Goal: Task Accomplishment & Management: Use online tool/utility

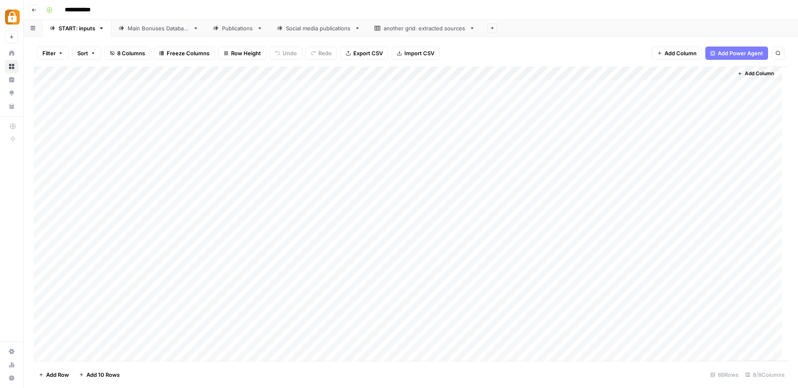
click at [236, 34] on link "Publications" at bounding box center [238, 28] width 64 height 17
click at [169, 30] on div "Main Bonuses Database" at bounding box center [159, 28] width 62 height 8
click at [244, 28] on div "Publications" at bounding box center [238, 28] width 32 height 8
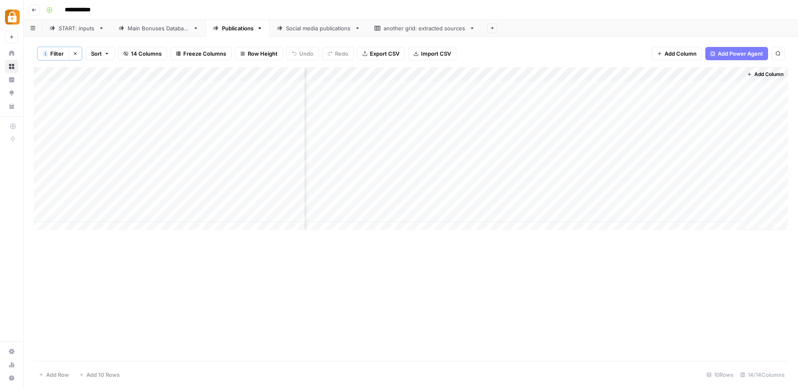
click at [451, 200] on div "Add Column" at bounding box center [411, 151] width 755 height 169
drag, startPoint x: 449, startPoint y: 201, endPoint x: 565, endPoint y: 203, distance: 116.8
click at [565, 203] on div "**********" at bounding box center [497, 203] width 140 height 14
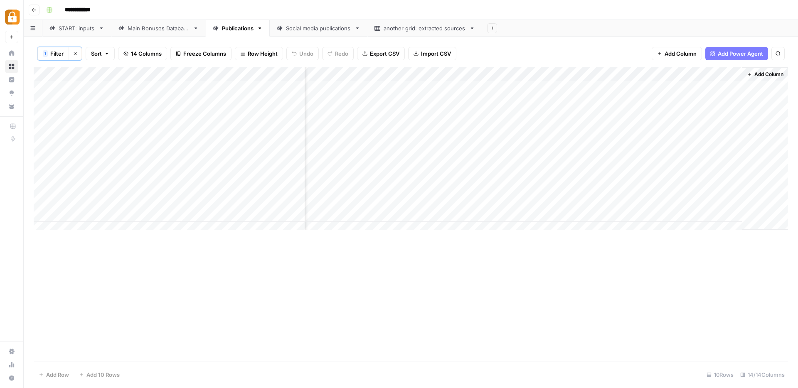
click at [173, 28] on div "Main Bonuses Database" at bounding box center [159, 28] width 62 height 8
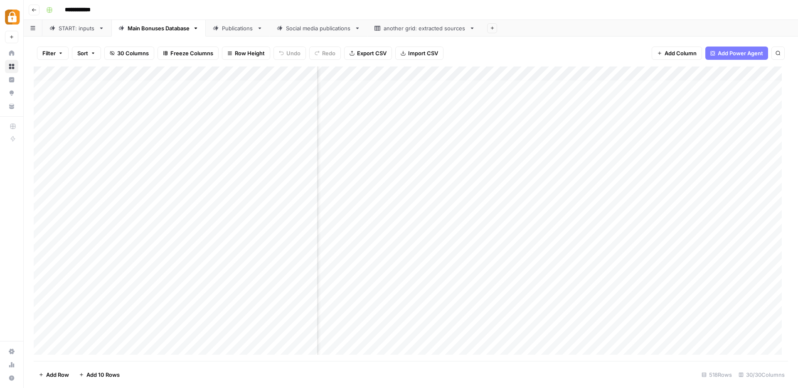
scroll to position [0, 76]
click at [67, 34] on link "START: inputs" at bounding box center [76, 28] width 69 height 17
click at [244, 101] on div "Add Column" at bounding box center [411, 214] width 755 height 295
click at [241, 101] on div "Add Column" at bounding box center [411, 214] width 755 height 295
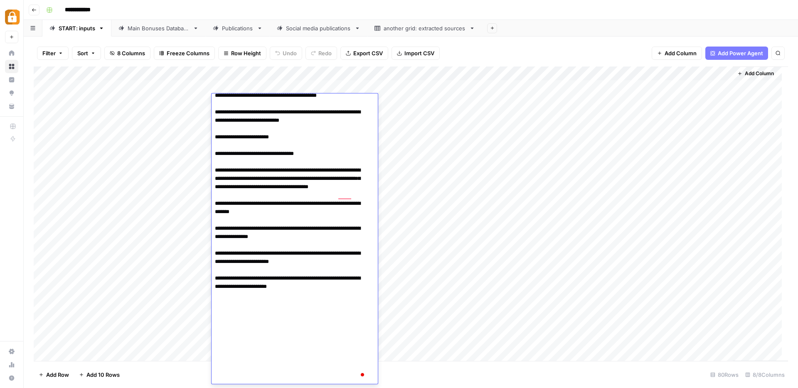
scroll to position [788, 0]
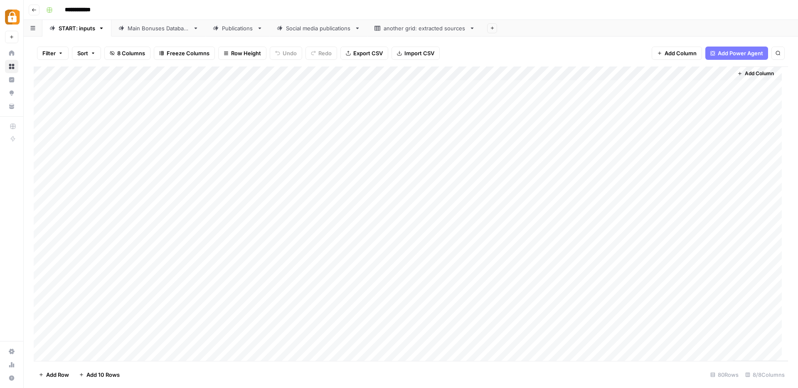
click at [154, 183] on div "Add Column" at bounding box center [411, 214] width 755 height 295
click at [275, 98] on div "Add Column" at bounding box center [411, 214] width 755 height 295
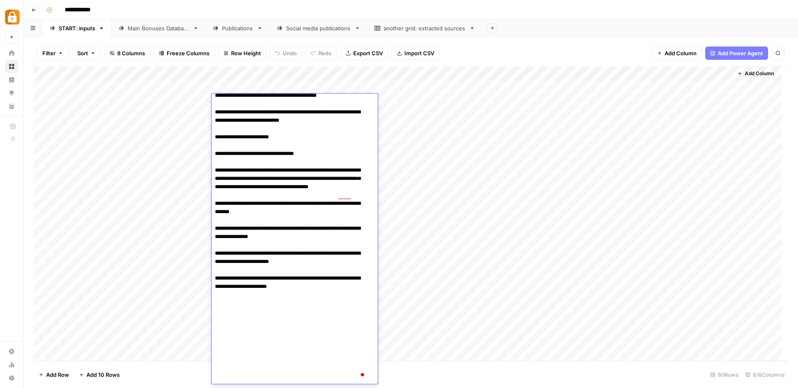
scroll to position [788, 0]
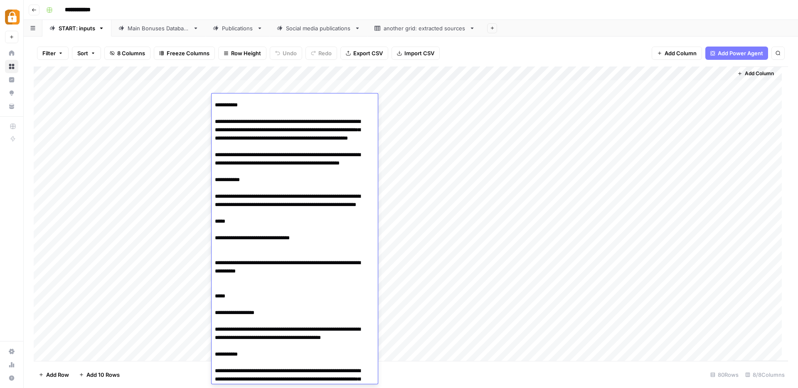
scroll to position [117, 0]
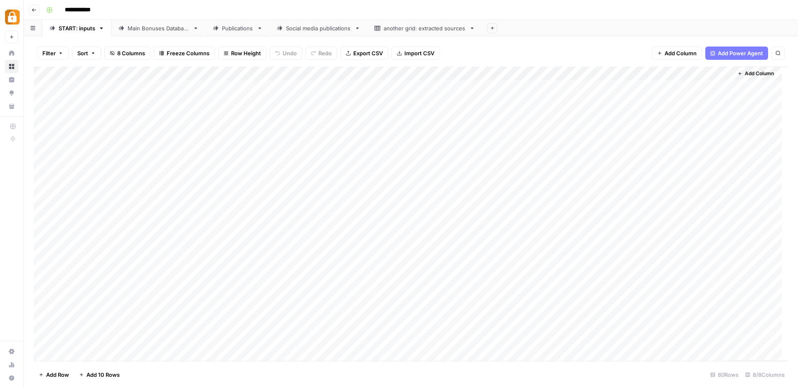
click at [414, 105] on div "Add Column" at bounding box center [411, 214] width 755 height 295
click at [259, 101] on div "Add Column" at bounding box center [411, 214] width 755 height 295
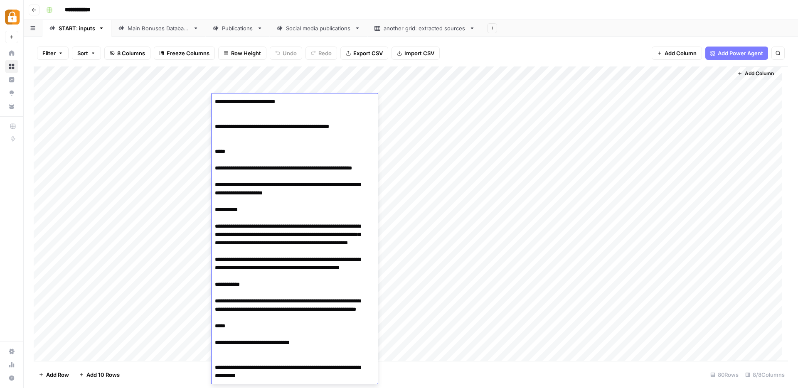
click at [148, 31] on div "Main Bonuses Database" at bounding box center [159, 28] width 62 height 8
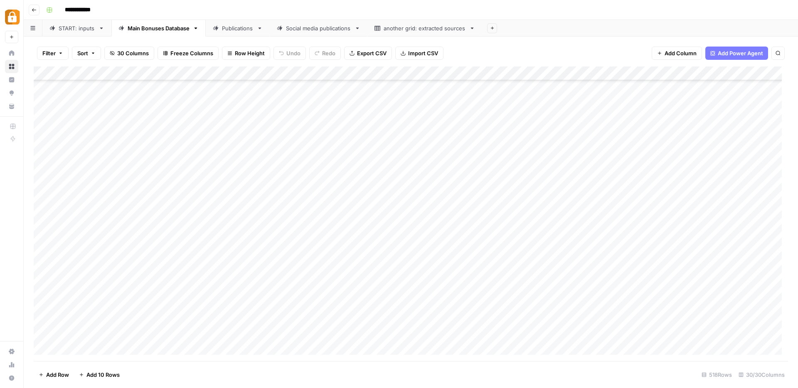
scroll to position [5175, 0]
click at [61, 26] on div "START: inputs" at bounding box center [77, 28] width 37 height 8
click at [713, 73] on div "Add Column" at bounding box center [411, 214] width 755 height 295
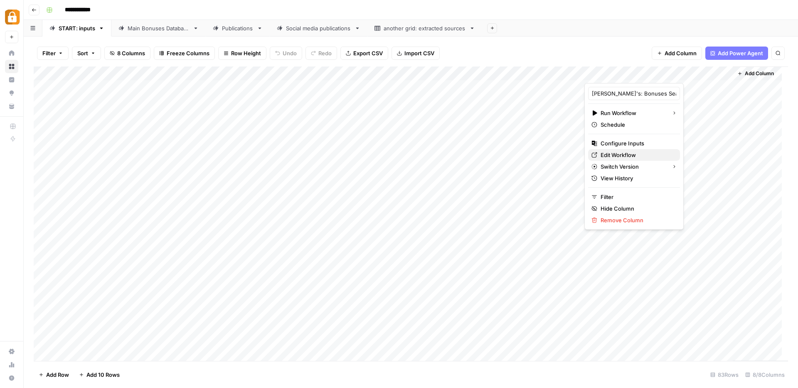
click at [639, 154] on span "Edit Workflow" at bounding box center [637, 155] width 73 height 8
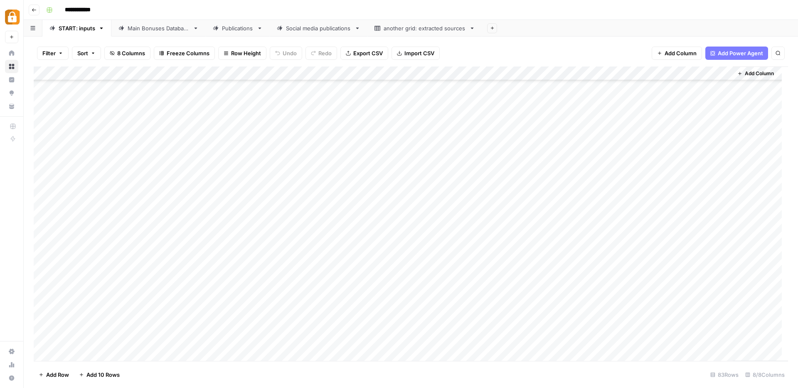
scroll to position [906, 0]
click at [269, 277] on div "Add Column" at bounding box center [411, 214] width 755 height 295
click at [725, 281] on div "Add Column" at bounding box center [411, 214] width 755 height 295
click at [137, 29] on div "Main Bonuses Database" at bounding box center [159, 28] width 62 height 8
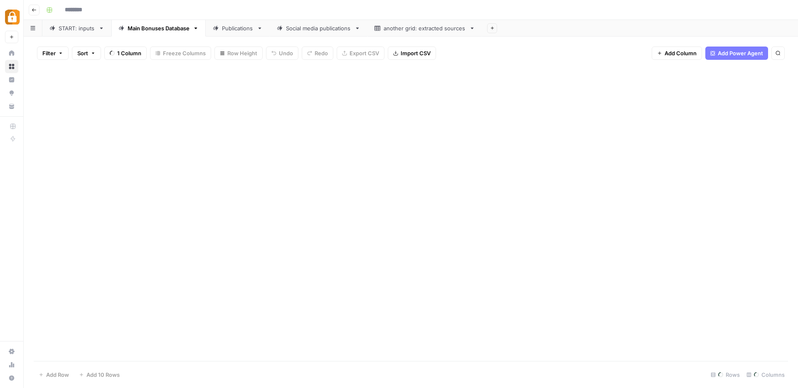
type input "**********"
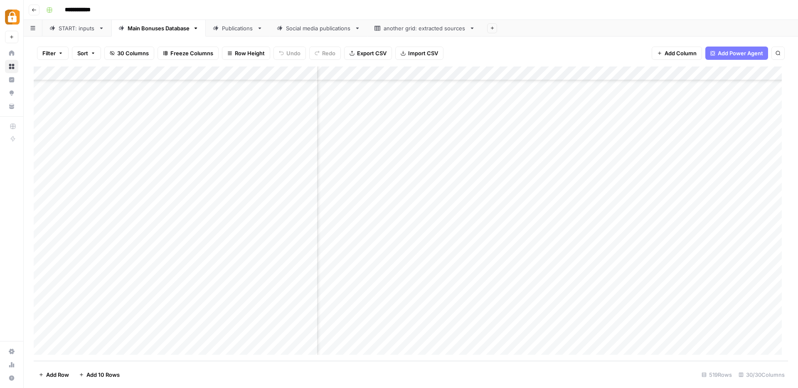
scroll to position [7075, 0]
click at [43, 335] on div "Add Column" at bounding box center [411, 214] width 755 height 295
click at [39, 291] on div "Add Column" at bounding box center [411, 214] width 755 height 295
click at [42, 274] on div "Add Column" at bounding box center [411, 214] width 755 height 295
click at [42, 263] on div "Add Column" at bounding box center [411, 214] width 755 height 295
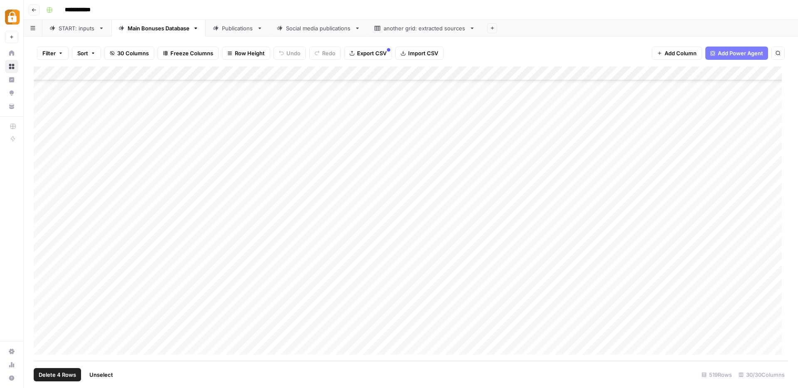
click at [40, 249] on div "Add Column" at bounding box center [411, 214] width 755 height 295
click at [43, 234] on div "Add Column" at bounding box center [411, 214] width 755 height 295
click at [66, 373] on span "Delete 6 Rows" at bounding box center [57, 375] width 37 height 8
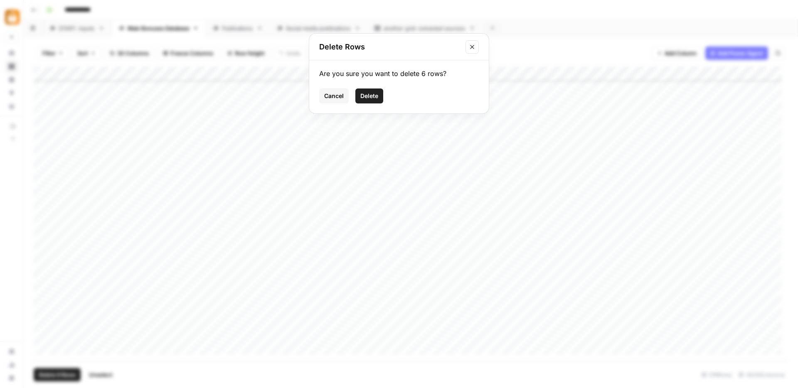
click at [376, 96] on span "Delete" at bounding box center [369, 96] width 18 height 8
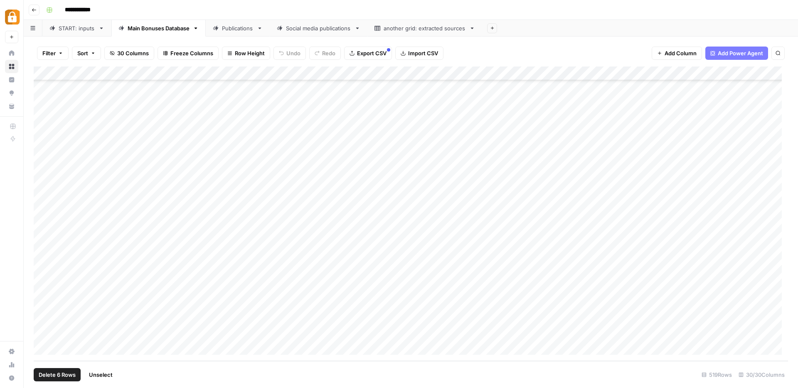
scroll to position [6990, 0]
click at [41, 291] on div "Add Column" at bounding box center [411, 214] width 755 height 295
click at [41, 278] on div "Add Column" at bounding box center [411, 214] width 755 height 295
click at [43, 262] on div "Add Column" at bounding box center [411, 214] width 755 height 295
click at [42, 249] on div "Add Column" at bounding box center [411, 214] width 755 height 295
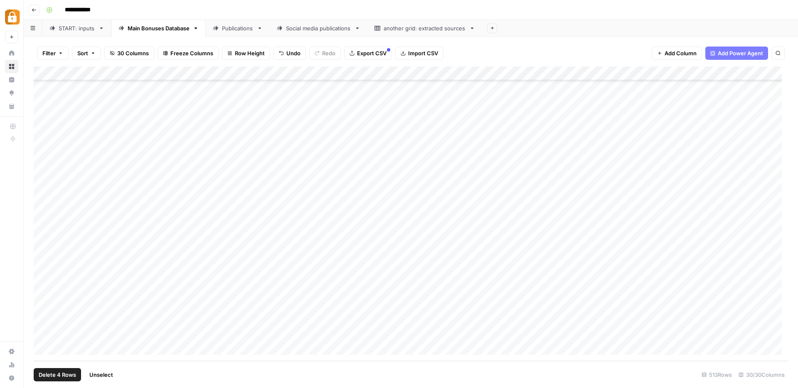
click at [39, 234] on div "Add Column" at bounding box center [411, 214] width 755 height 295
click at [61, 374] on span "Delete 4 Rows" at bounding box center [57, 375] width 37 height 8
click at [355, 97] on button "Delete" at bounding box center [369, 96] width 28 height 15
click at [71, 29] on div "START: inputs" at bounding box center [77, 28] width 37 height 8
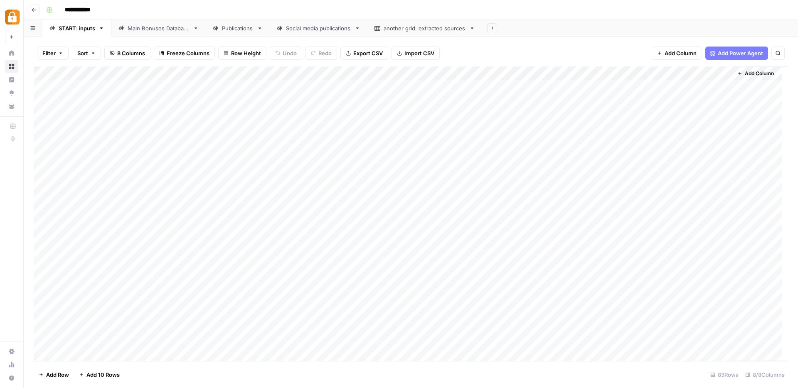
click at [230, 32] on link "Publications" at bounding box center [238, 28] width 64 height 17
click at [76, 53] on icon "button" at bounding box center [75, 53] width 5 height 5
click at [80, 33] on link "START: inputs" at bounding box center [76, 28] width 69 height 17
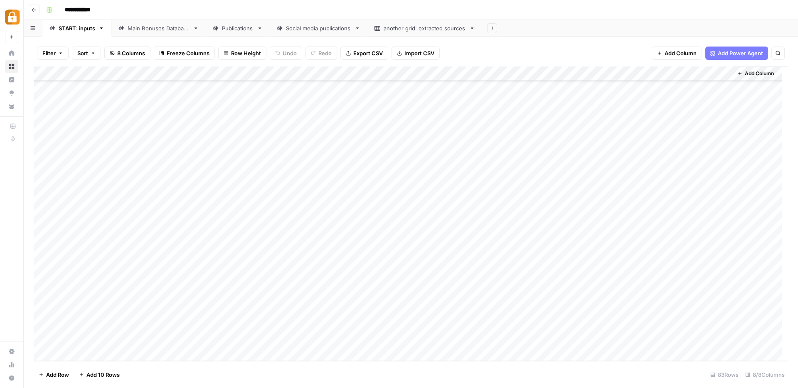
click at [152, 30] on div "Main Bonuses Database" at bounding box center [159, 28] width 62 height 8
click at [68, 27] on div "START: inputs" at bounding box center [77, 28] width 37 height 8
click at [756, 74] on span "Add Column" at bounding box center [759, 73] width 29 height 7
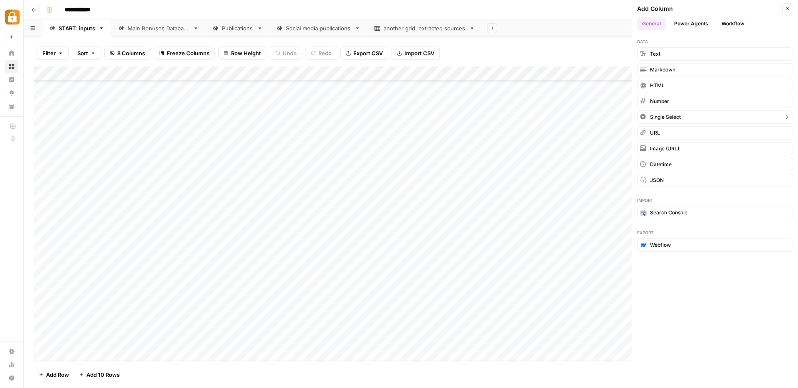
click at [681, 117] on span "Single Select" at bounding box center [665, 116] width 31 height 7
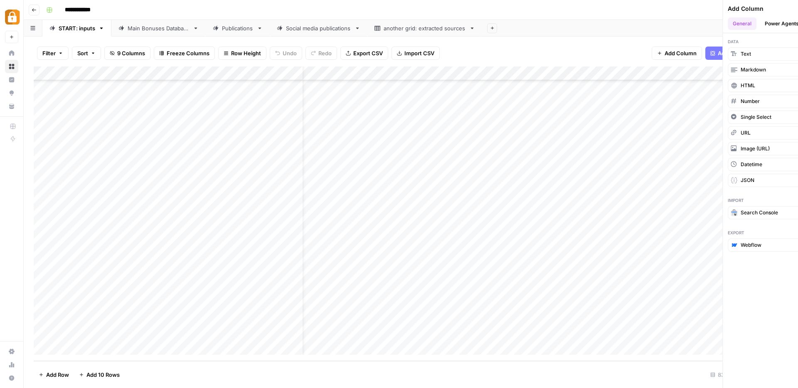
scroll to position [906, 72]
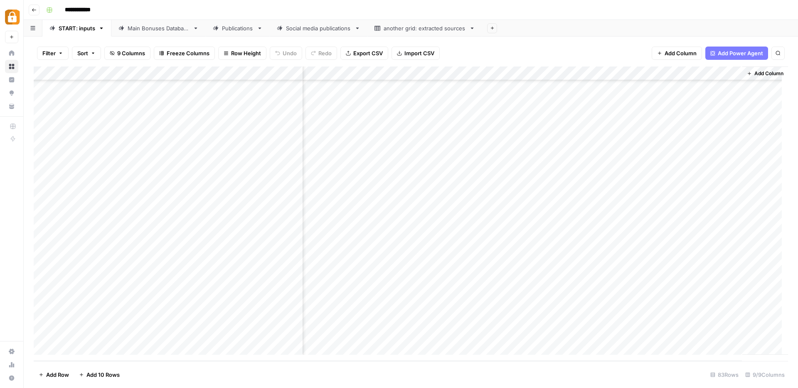
click at [710, 72] on div "Add Column" at bounding box center [411, 214] width 755 height 295
click at [691, 94] on input "New Column" at bounding box center [718, 93] width 101 height 8
click at [715, 71] on div "Add Column" at bounding box center [411, 214] width 755 height 295
drag, startPoint x: 707, startPoint y: 97, endPoint x: 666, endPoint y: 95, distance: 40.8
click at [666, 95] on div "New Column" at bounding box center [718, 93] width 109 height 13
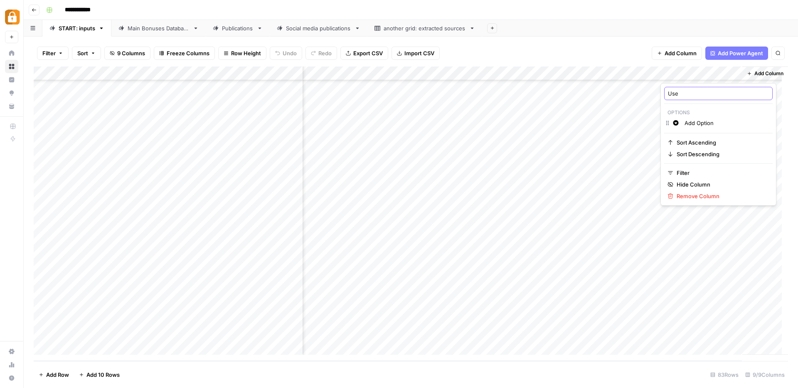
type input "User"
click at [728, 73] on div "Add Column" at bounding box center [411, 214] width 755 height 295
click at [703, 124] on input "Add Option" at bounding box center [727, 123] width 84 height 8
drag, startPoint x: 728, startPoint y: 126, endPoint x: 693, endPoint y: 123, distance: 35.9
click at [693, 388] on div "User (1) Options Change color Add Option Sort Ascending Sort Descending Filter …" at bounding box center [399, 388] width 798 height 0
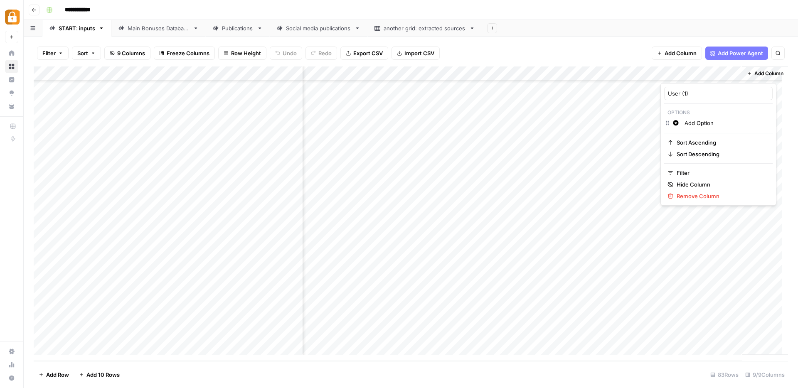
drag, startPoint x: 718, startPoint y: 125, endPoint x: 686, endPoint y: 123, distance: 32.5
click at [686, 123] on input "Add Option" at bounding box center [727, 123] width 84 height 8
type input "K"
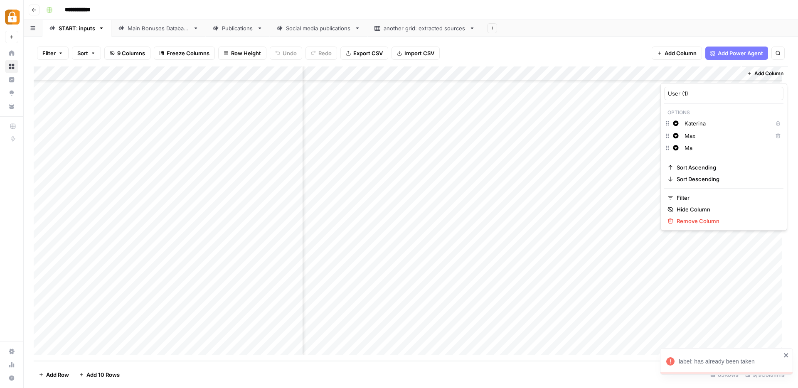
type input "M"
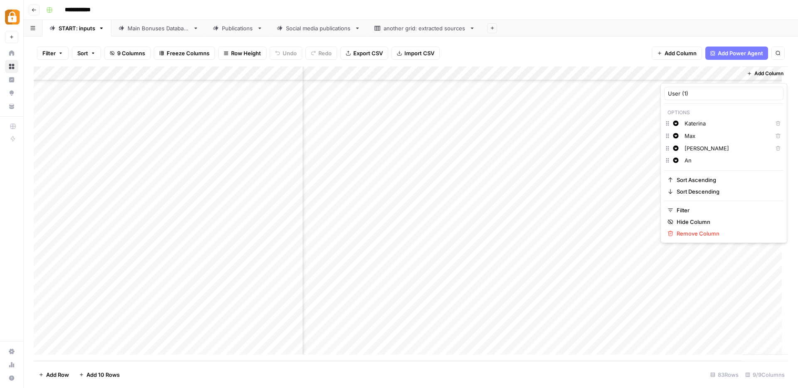
type input "A"
type input "R"
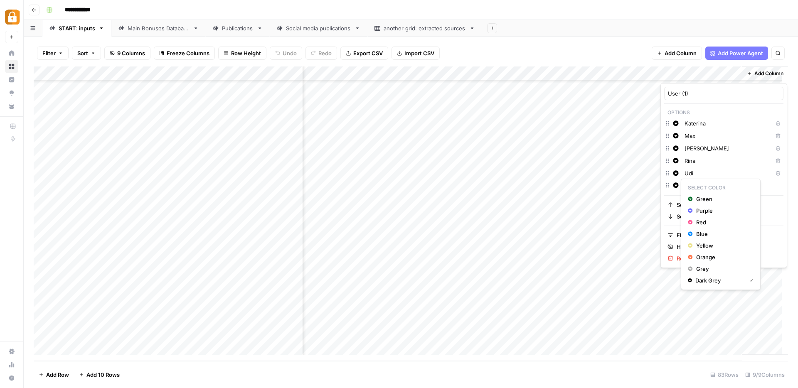
drag, startPoint x: 709, startPoint y: 187, endPoint x: 717, endPoint y: 184, distance: 8.3
click at [718, 388] on div "User (1) Options Change color Katerina Delete Change color Max Delete Change co…" at bounding box center [399, 388] width 798 height 0
drag, startPoint x: 714, startPoint y: 187, endPoint x: 684, endPoint y: 185, distance: 30.4
click at [684, 185] on div "Udi" at bounding box center [732, 185] width 99 height 9
type input "J"
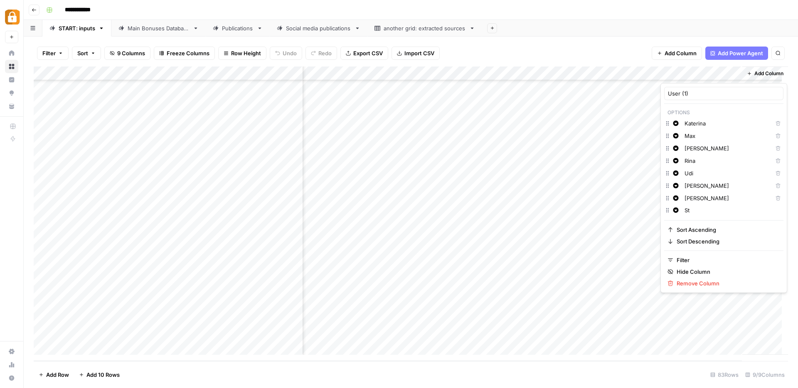
type input "S"
type input "M"
type input "[PERSON_NAME]"
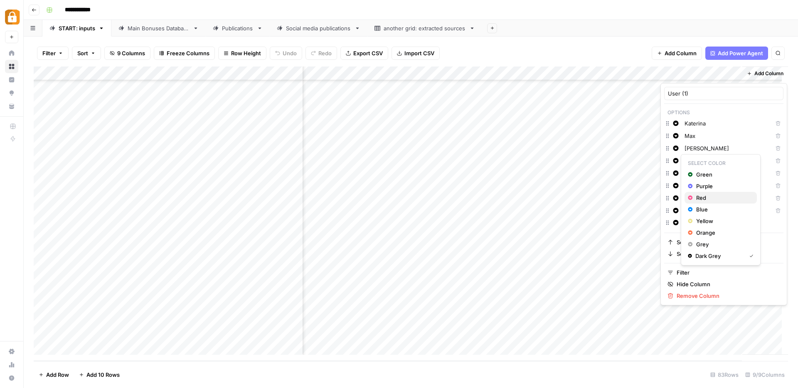
click at [698, 195] on span "Red" at bounding box center [723, 198] width 54 height 8
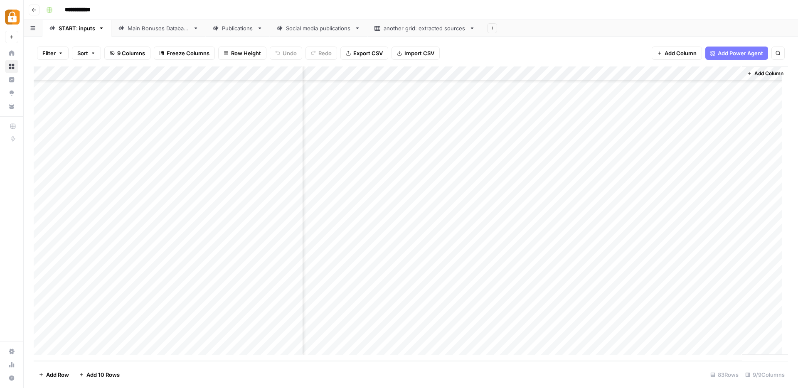
click at [676, 123] on html "**********" at bounding box center [399, 194] width 798 height 388
click at [696, 76] on div "Add Column" at bounding box center [411, 214] width 755 height 295
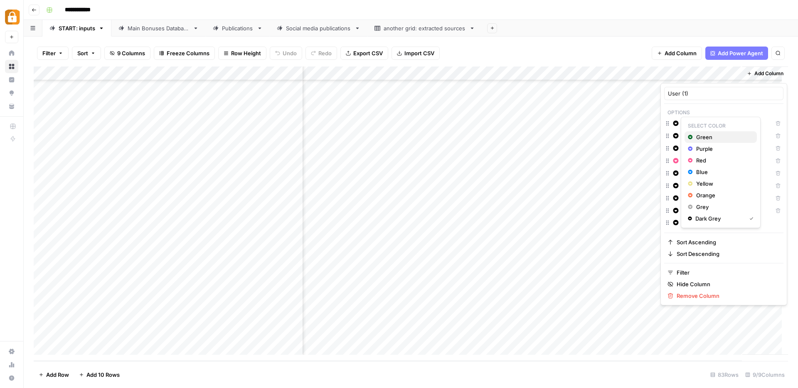
click at [694, 135] on div "Green" at bounding box center [721, 137] width 66 height 8
click at [692, 207] on icon "button" at bounding box center [690, 207] width 5 height 5
click at [691, 172] on icon "button" at bounding box center [690, 173] width 5 height 5
click at [690, 255] on icon "button" at bounding box center [690, 256] width 5 height 5
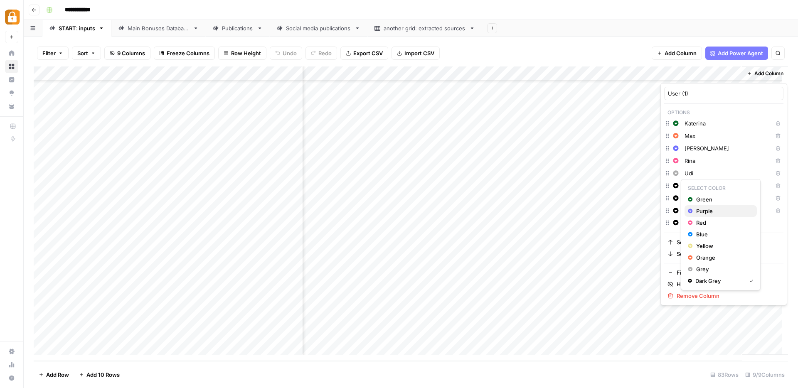
click at [690, 210] on icon "button" at bounding box center [690, 211] width 5 height 5
click at [692, 209] on icon "button" at bounding box center [690, 208] width 5 height 5
click at [690, 246] on icon "button" at bounding box center [690, 246] width 5 height 5
click at [690, 259] on icon "button" at bounding box center [690, 260] width 5 height 6
click at [698, 292] on span "Dark Grey" at bounding box center [723, 293] width 54 height 8
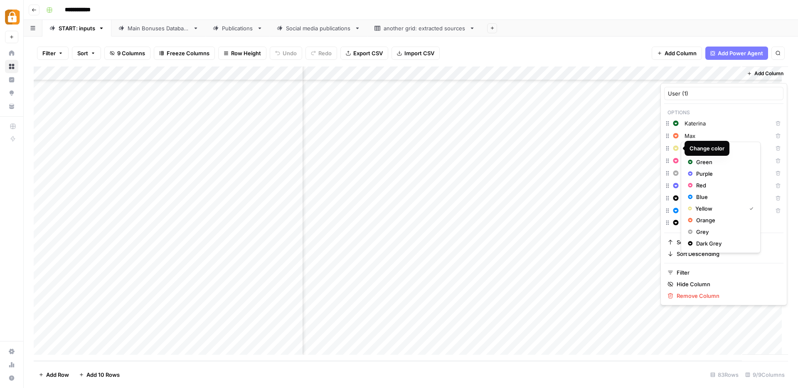
click at [701, 64] on html "**********" at bounding box center [399, 194] width 798 height 388
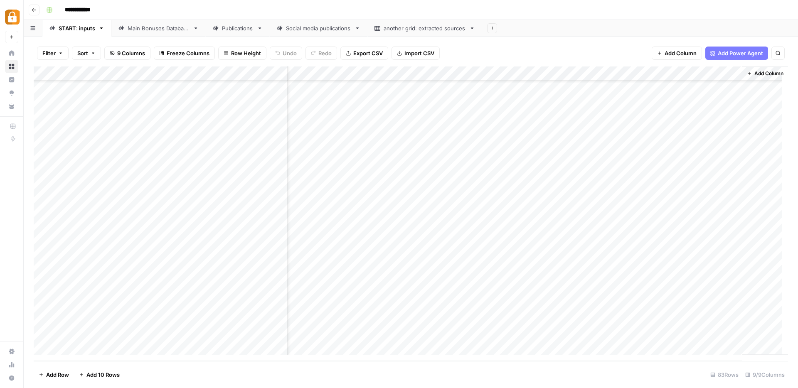
drag, startPoint x: 700, startPoint y: 79, endPoint x: 180, endPoint y: 79, distance: 519.3
click at [180, 79] on div "Add Column" at bounding box center [411, 214] width 755 height 295
click at [190, 215] on div "Add Column" at bounding box center [411, 214] width 755 height 295
click at [193, 215] on div "Add Column" at bounding box center [411, 214] width 755 height 295
click at [172, 245] on button "Katerina" at bounding box center [164, 245] width 28 height 10
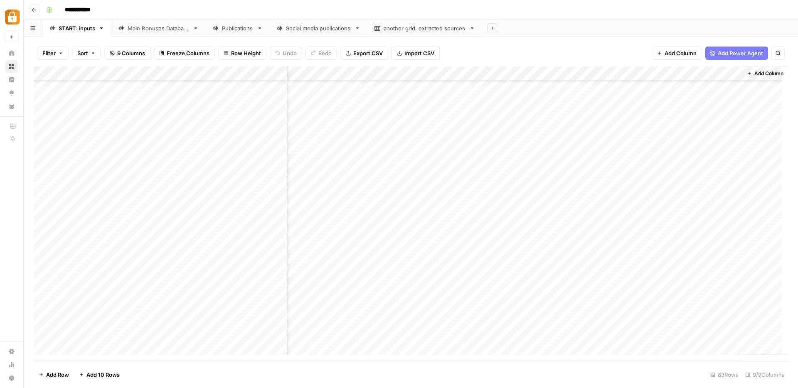
click at [175, 228] on div "Add Column" at bounding box center [411, 214] width 755 height 295
click at [159, 228] on div "Add Column" at bounding box center [411, 214] width 755 height 295
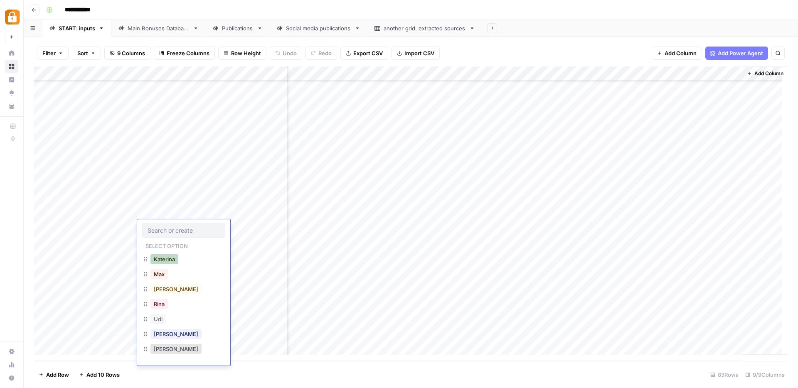
click at [166, 259] on button "Katerina" at bounding box center [164, 259] width 28 height 10
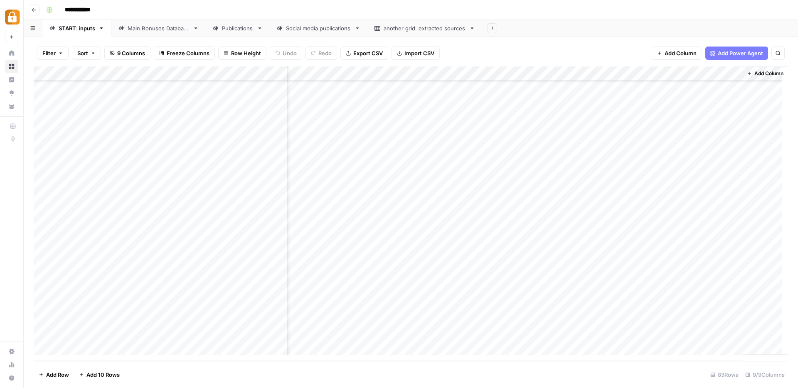
click at [160, 245] on div "Add Column" at bounding box center [411, 214] width 755 height 295
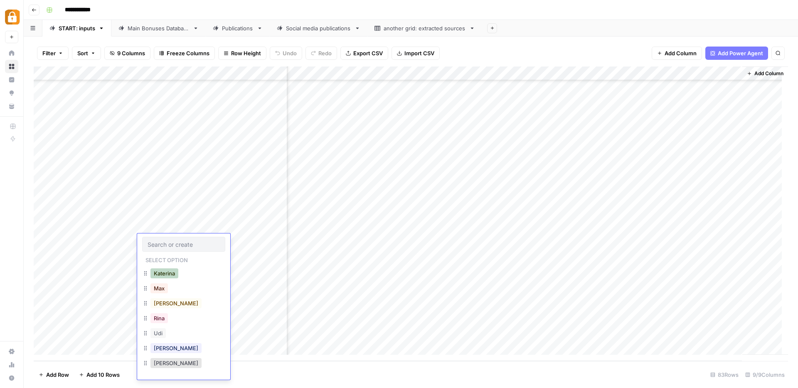
click at [163, 275] on button "Katerina" at bounding box center [164, 274] width 28 height 10
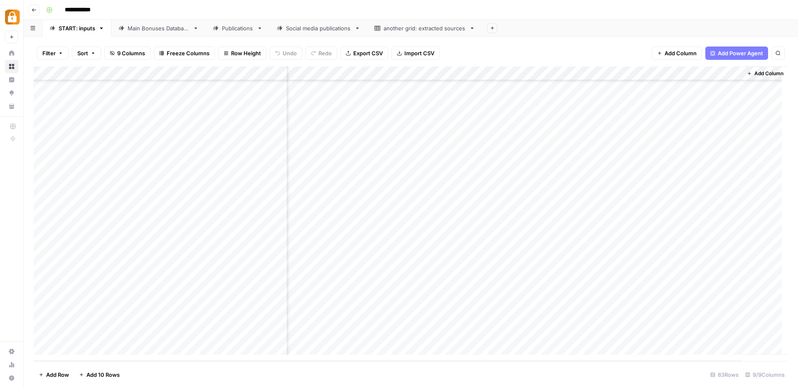
click at [157, 258] on div "Add Column" at bounding box center [411, 214] width 755 height 295
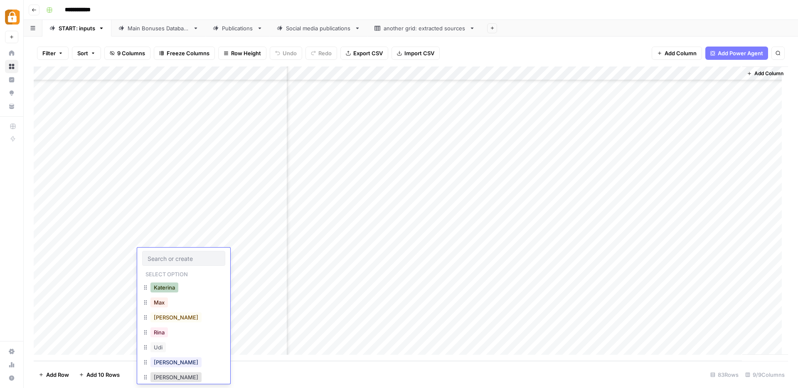
click at [168, 288] on button "Katerina" at bounding box center [164, 288] width 28 height 10
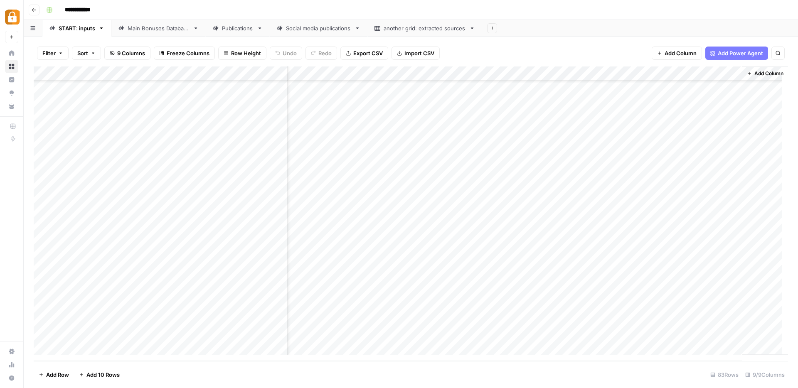
click at [165, 271] on div "Add Column" at bounding box center [411, 214] width 755 height 295
click at [158, 347] on button "Rina" at bounding box center [158, 347] width 17 height 10
click at [175, 284] on div "Add Column" at bounding box center [411, 214] width 755 height 295
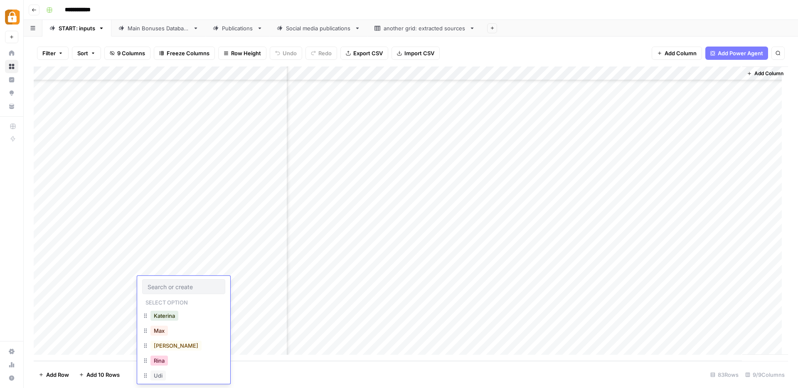
click at [161, 359] on button "Rina" at bounding box center [158, 361] width 17 height 10
click at [172, 297] on div "Add Column" at bounding box center [411, 214] width 755 height 295
click at [156, 339] on button "[PERSON_NAME]" at bounding box center [175, 340] width 51 height 10
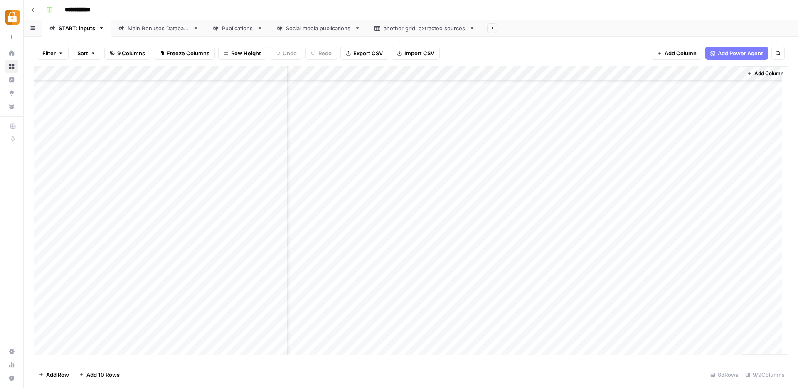
click at [165, 311] on div "Add Column" at bounding box center [411, 214] width 755 height 295
click at [170, 343] on button "Katerina" at bounding box center [164, 344] width 28 height 10
click at [281, 74] on div "Add Column" at bounding box center [411, 214] width 755 height 295
click at [247, 199] on span "Remove Column" at bounding box center [265, 197] width 73 height 8
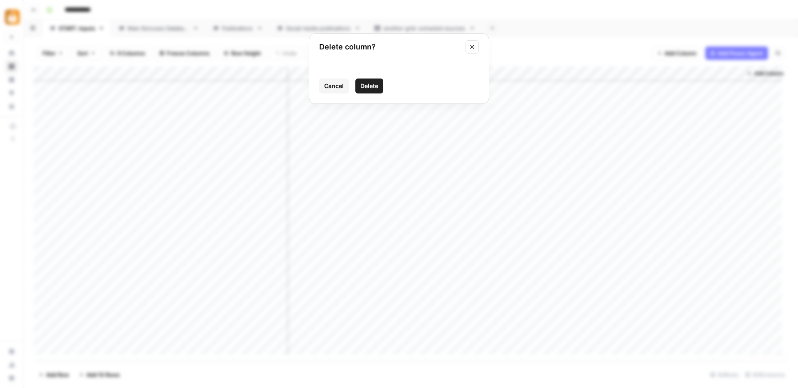
click at [372, 83] on span "Delete" at bounding box center [369, 86] width 18 height 8
click at [185, 73] on div "Add Column" at bounding box center [411, 214] width 755 height 295
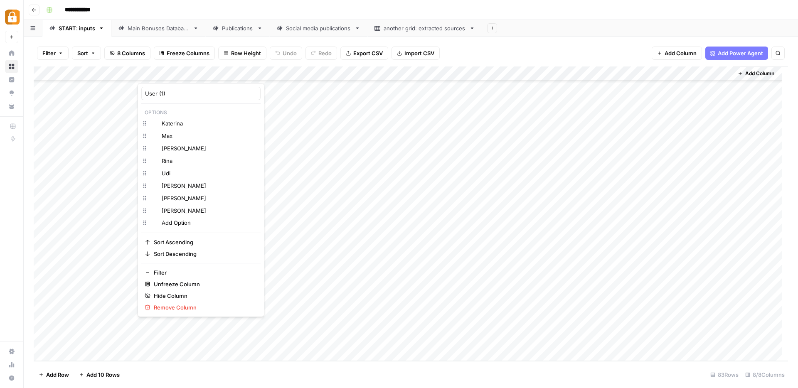
click at [185, 73] on div at bounding box center [175, 75] width 75 height 17
click at [170, 94] on input "User (1)" at bounding box center [201, 93] width 112 height 8
type input "User"
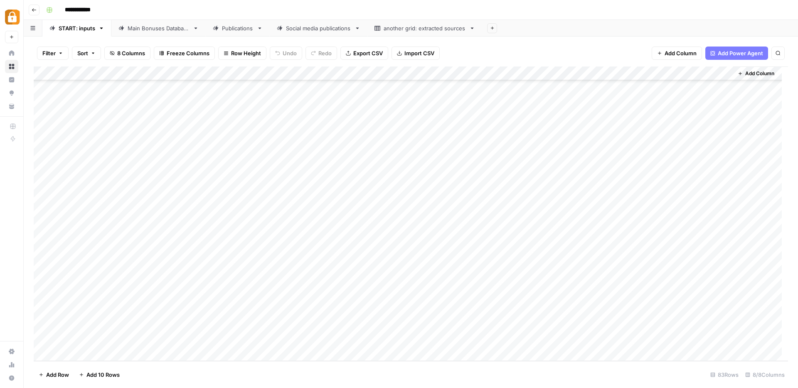
click at [329, 327] on div "Add Column" at bounding box center [411, 214] width 755 height 295
click at [397, 74] on div "Add Column" at bounding box center [411, 214] width 755 height 295
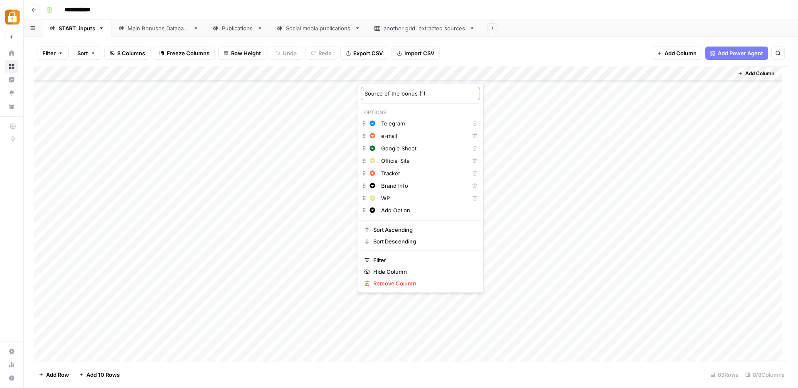
click at [428, 94] on input "Source of the bonus (1)" at bounding box center [421, 93] width 112 height 8
type input "Source of the bonus"
click at [498, 101] on div "Add Column" at bounding box center [411, 214] width 755 height 295
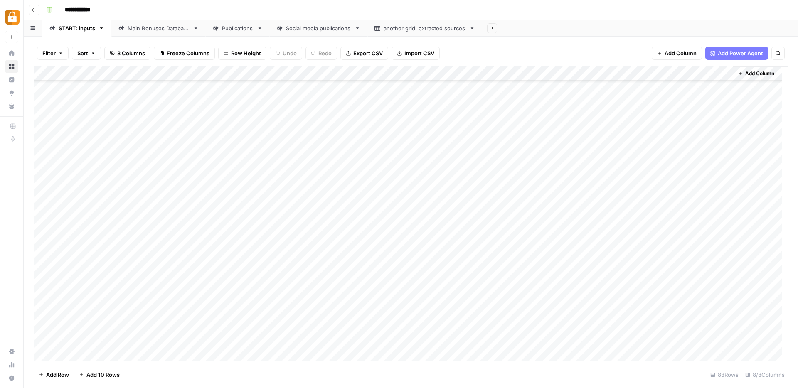
click at [171, 72] on div "Add Column" at bounding box center [411, 214] width 755 height 295
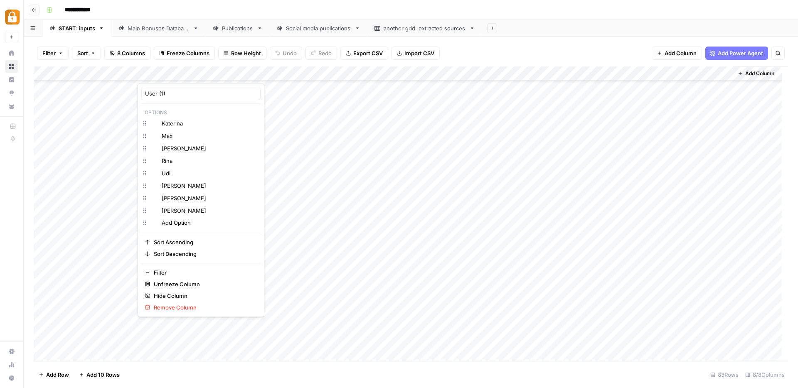
click at [171, 72] on div at bounding box center [175, 75] width 75 height 17
click at [177, 91] on input "User (1)" at bounding box center [201, 93] width 112 height 8
type input "User"
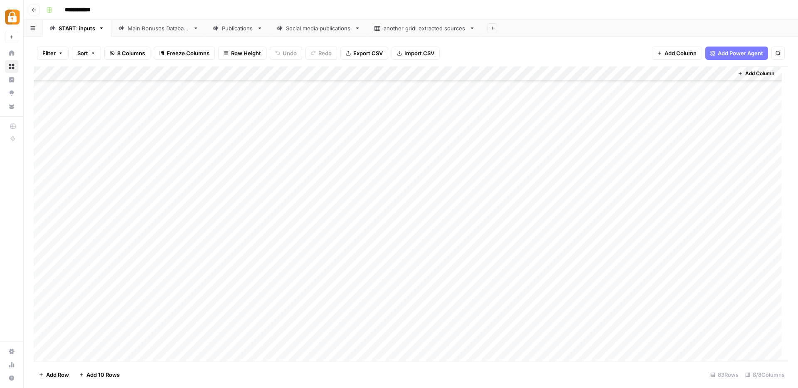
click at [404, 71] on div "Add Column" at bounding box center [411, 214] width 755 height 295
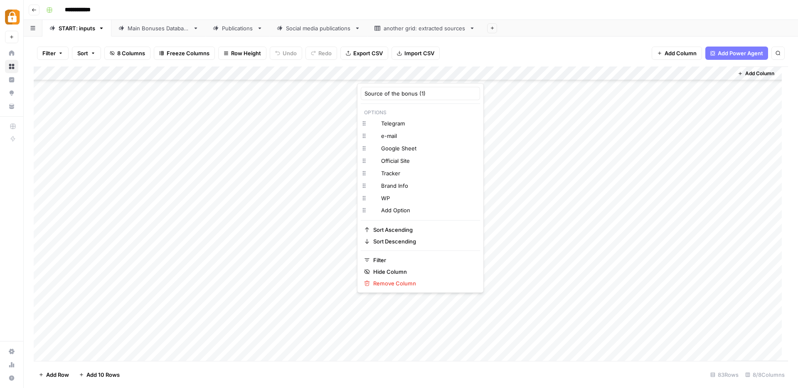
click at [404, 71] on div at bounding box center [397, 75] width 80 height 17
click at [427, 94] on input "Source of the bonus (1)" at bounding box center [421, 93] width 112 height 8
type input "Source of the bonus"
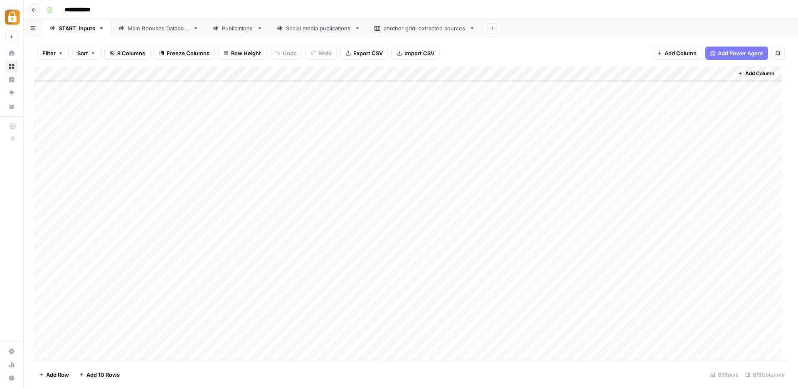
scroll to position [153, 0]
click at [466, 267] on div "Add Column" at bounding box center [411, 214] width 755 height 295
click at [258, 87] on div "Add Column" at bounding box center [411, 214] width 755 height 295
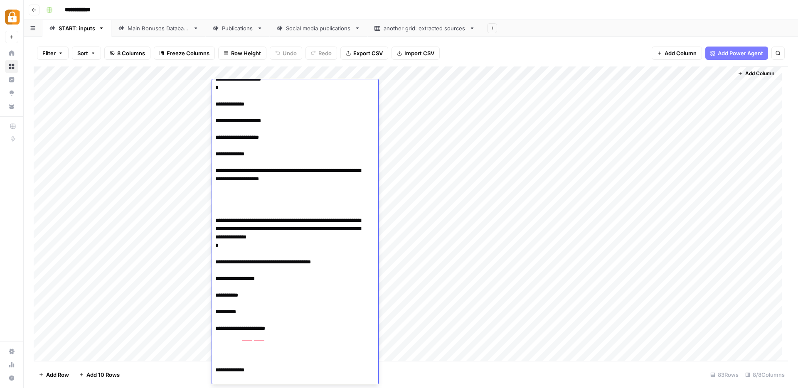
scroll to position [543, 0]
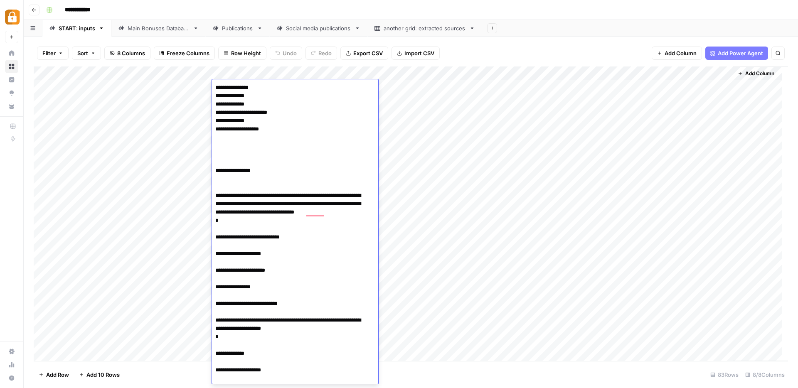
click at [425, 95] on div "Add Column" at bounding box center [411, 214] width 755 height 295
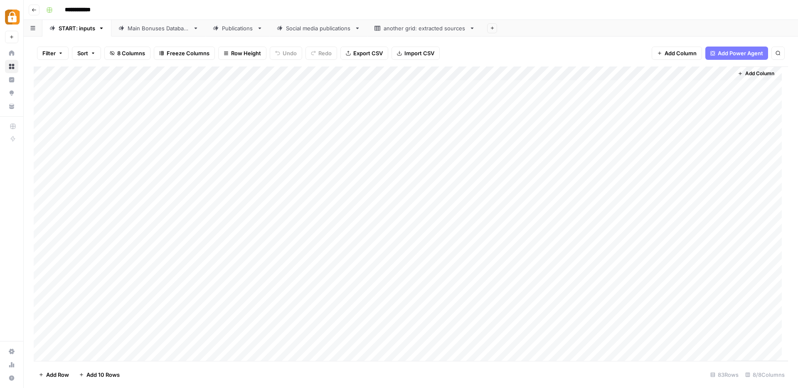
click at [237, 33] on link "Publications" at bounding box center [238, 28] width 64 height 17
click at [655, 74] on div "Add Column" at bounding box center [411, 214] width 755 height 295
drag, startPoint x: 653, startPoint y: 91, endPoint x: 648, endPoint y: 91, distance: 5.0
click at [648, 91] on input "Time" at bounding box center [676, 93] width 84 height 8
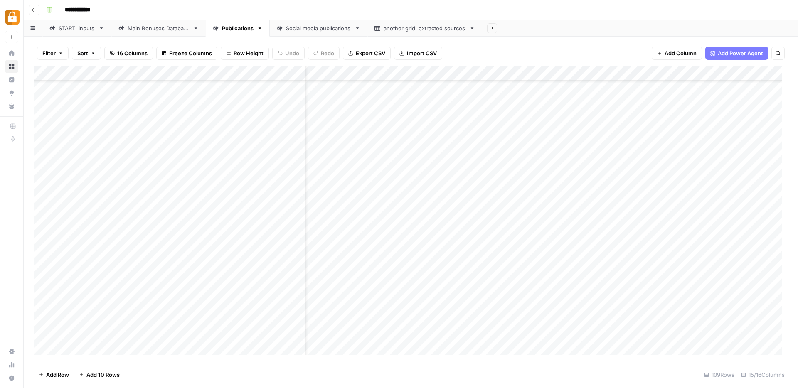
click at [662, 73] on div "Add Column" at bounding box center [411, 214] width 755 height 295
click at [661, 90] on input "Time" at bounding box center [676, 93] width 84 height 8
type input "Time of Last Upload"
drag, startPoint x: 663, startPoint y: 79, endPoint x: 74, endPoint y: 89, distance: 589.2
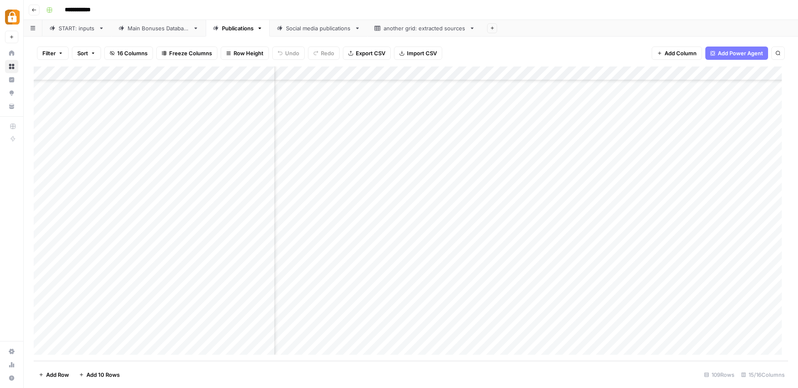
click at [74, 89] on div "Add Column" at bounding box center [411, 214] width 755 height 295
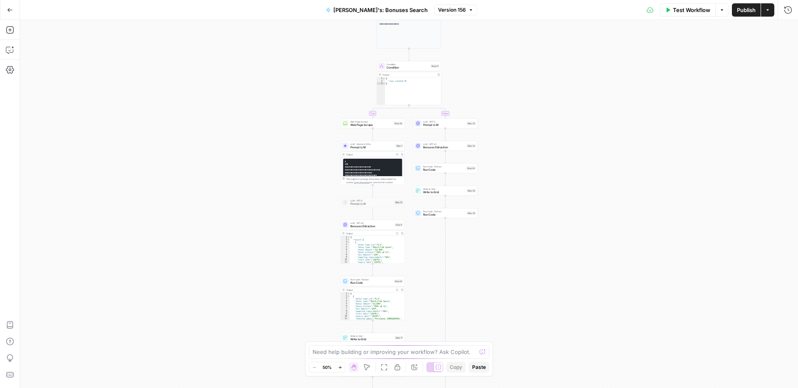
click at [340, 369] on icon "button" at bounding box center [339, 367] width 3 height 3
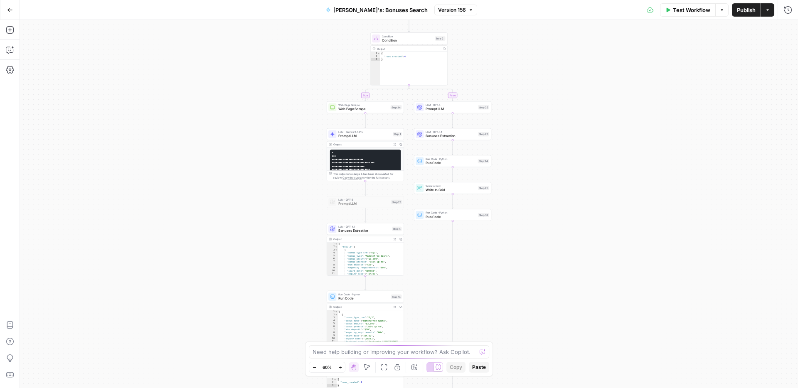
click at [340, 369] on icon "button" at bounding box center [339, 367] width 3 height 3
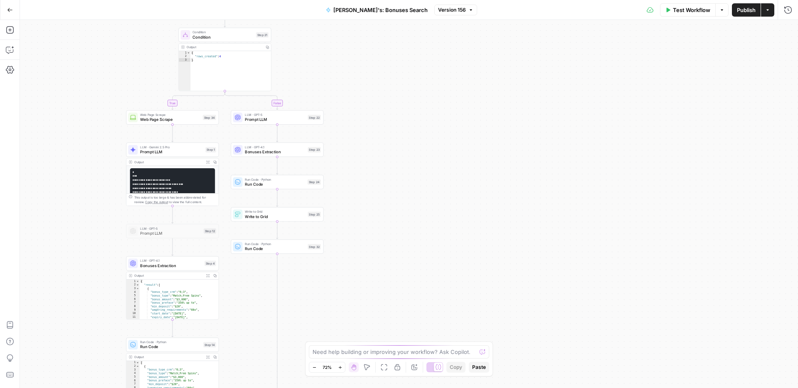
drag, startPoint x: 597, startPoint y: 264, endPoint x: 413, endPoint y: 293, distance: 186.5
click at [413, 293] on div "**********" at bounding box center [409, 204] width 778 height 368
click at [268, 121] on span "Prompt LLM" at bounding box center [275, 119] width 60 height 6
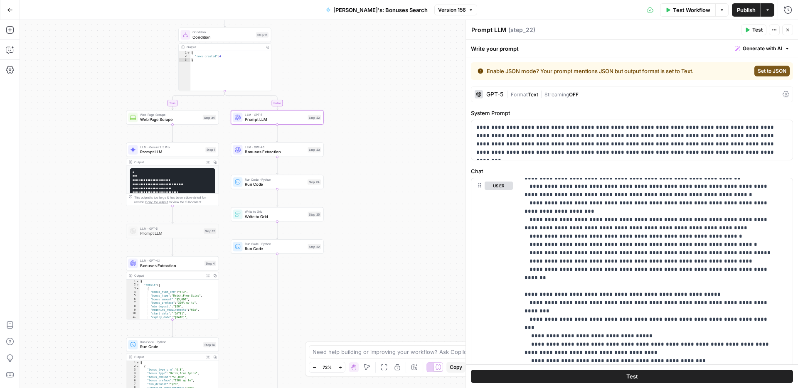
scroll to position [467, 0]
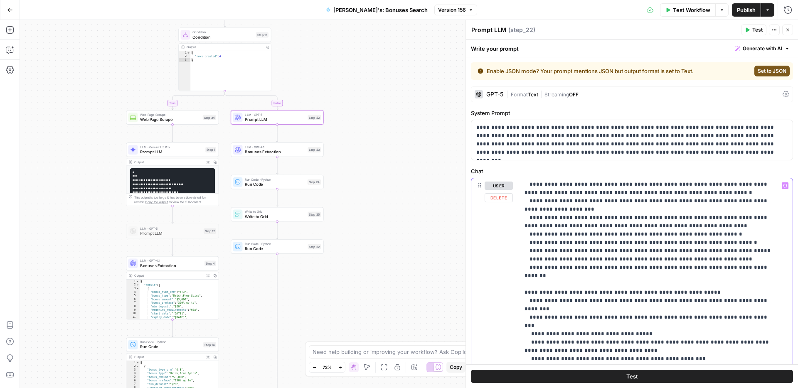
drag, startPoint x: 533, startPoint y: 318, endPoint x: 545, endPoint y: 317, distance: 12.1
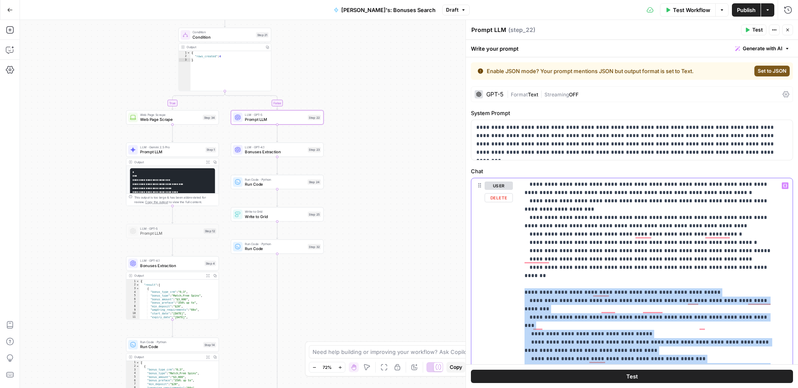
drag, startPoint x: 524, startPoint y: 217, endPoint x: 577, endPoint y: 338, distance: 132.0
copy p "**********"
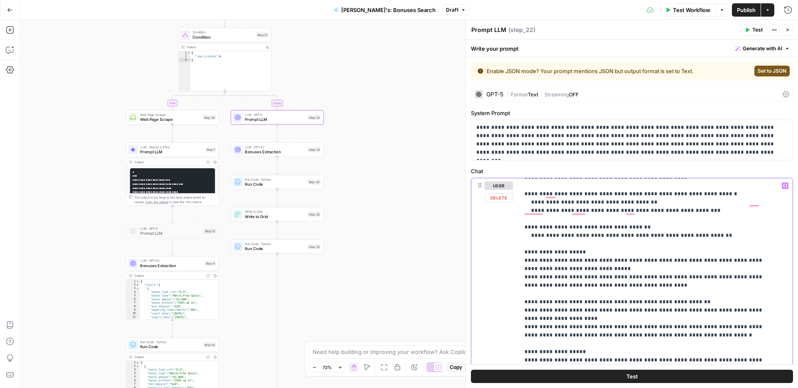
scroll to position [1090, 0]
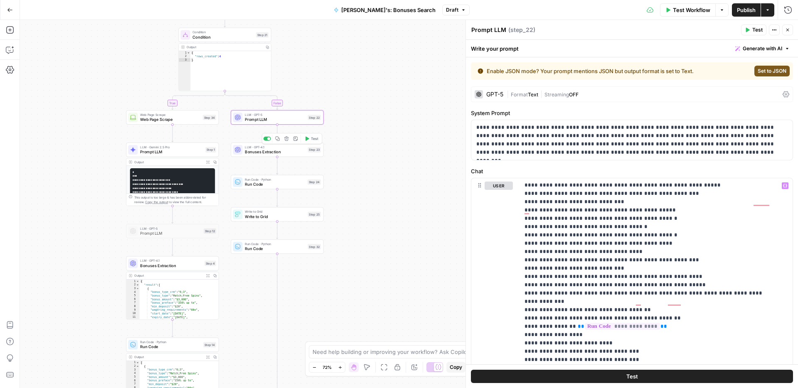
click at [291, 155] on div "LLM · GPT-4.1 Bonuses Extraction Step 23 Copy step Delete step Add Note Test" at bounding box center [277, 150] width 93 height 15
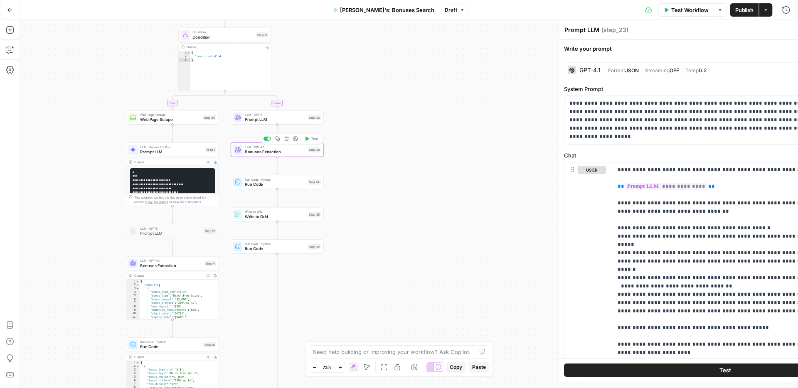
type textarea "Bonuses Extraction"
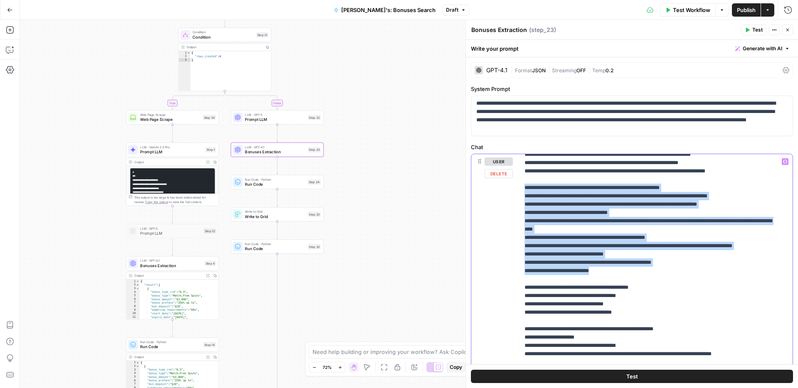
drag, startPoint x: 525, startPoint y: 213, endPoint x: 645, endPoint y: 308, distance: 153.4
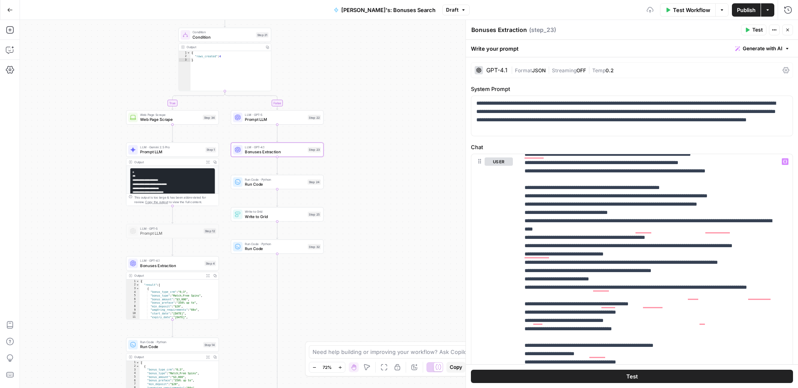
click at [744, 8] on span "Publish" at bounding box center [746, 10] width 19 height 8
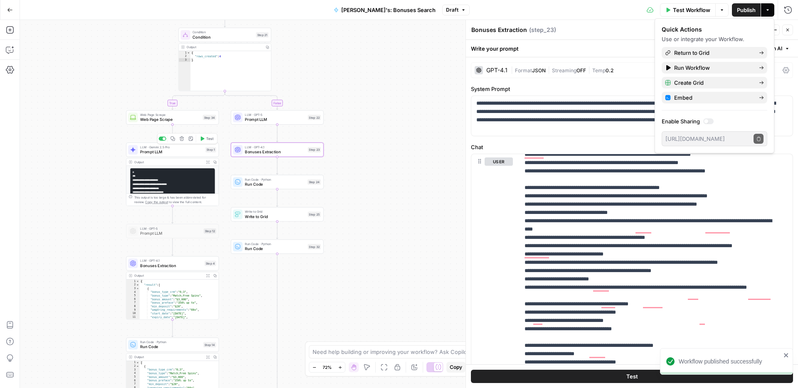
click at [170, 150] on span "Prompt LLM" at bounding box center [171, 152] width 63 height 6
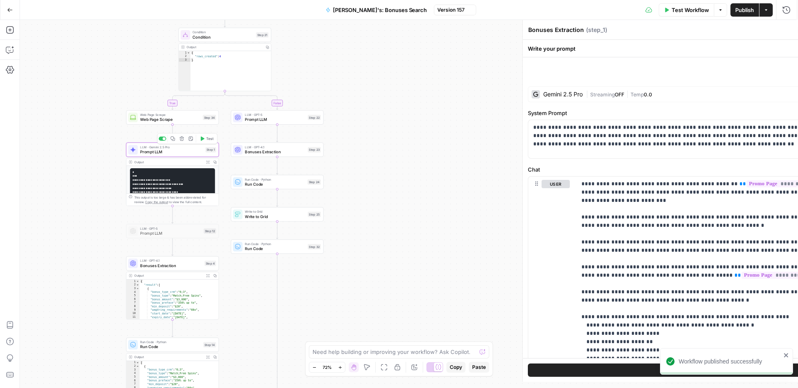
type textarea "Prompt LLM"
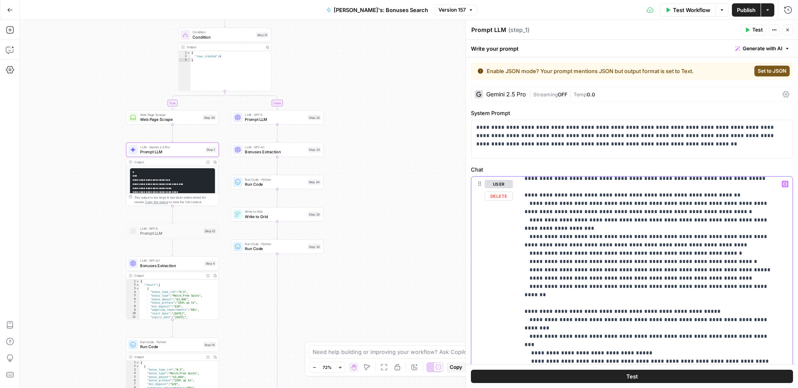
drag, startPoint x: 524, startPoint y: 203, endPoint x: 613, endPoint y: 296, distance: 128.2
click at [180, 264] on span "Bonuses Extraction" at bounding box center [171, 266] width 62 height 6
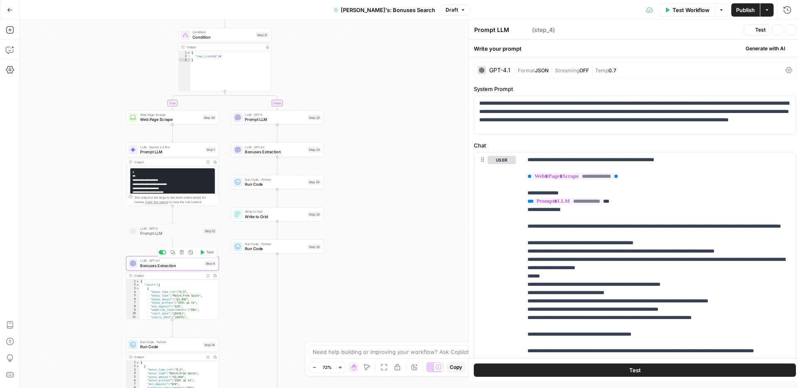
type textarea "Bonuses Extraction"
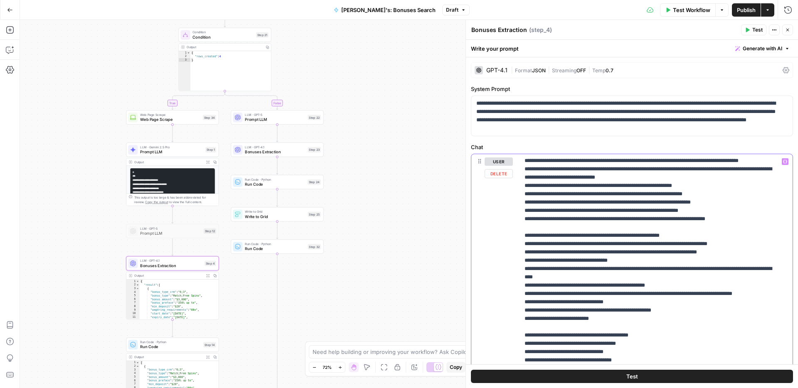
drag, startPoint x: 525, startPoint y: 259, endPoint x: 543, endPoint y: 291, distance: 37.1
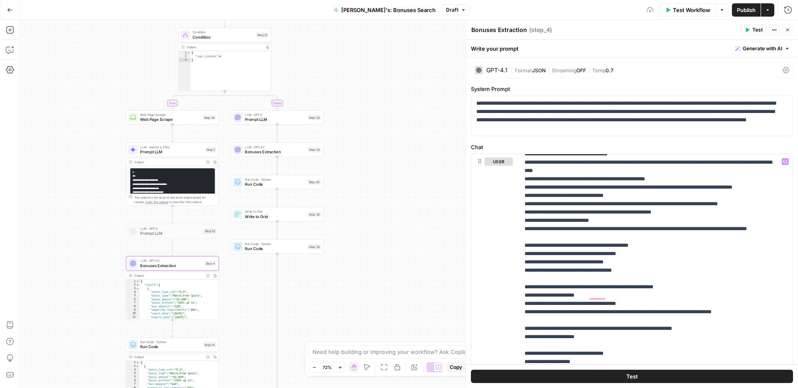
click at [745, 12] on span "Publish" at bounding box center [746, 10] width 19 height 8
click at [791, 32] on button "Close" at bounding box center [787, 30] width 11 height 11
